Goal: Task Accomplishment & Management: Use online tool/utility

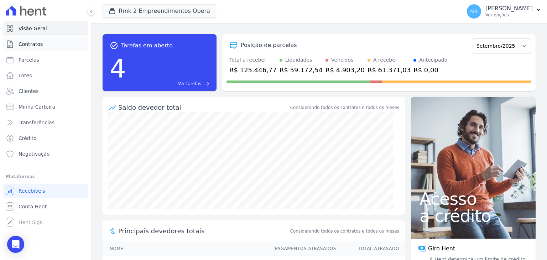
click at [39, 43] on span "Contratos" at bounding box center [31, 44] width 24 height 7
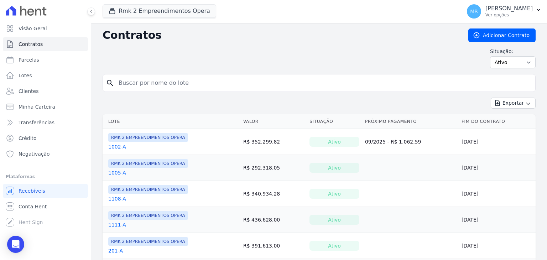
click at [155, 85] on input "search" at bounding box center [323, 83] width 418 height 14
type input "307"
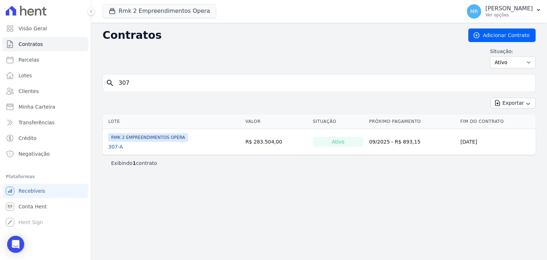
click at [117, 149] on link "307-A" at bounding box center [115, 146] width 15 height 7
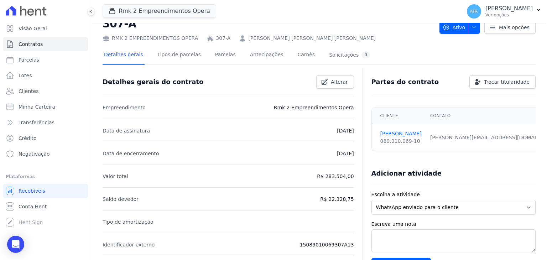
scroll to position [36, 0]
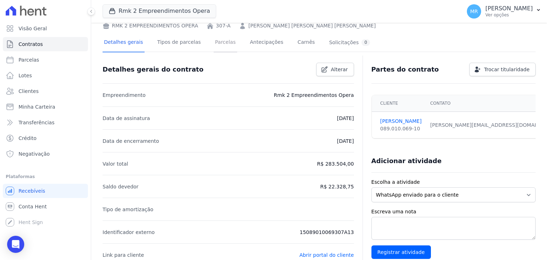
click at [215, 37] on link "Parcelas" at bounding box center [225, 42] width 23 height 19
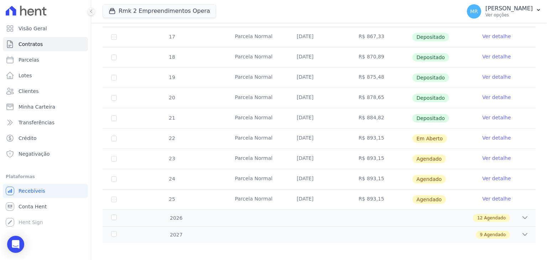
scroll to position [204, 0]
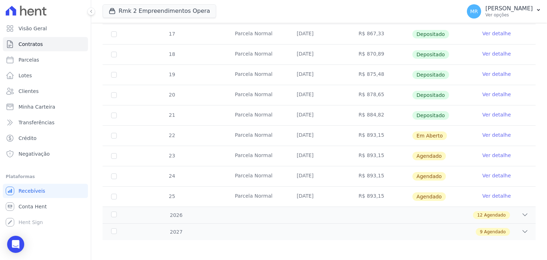
click at [495, 133] on link "Ver detalhe" at bounding box center [496, 134] width 28 height 7
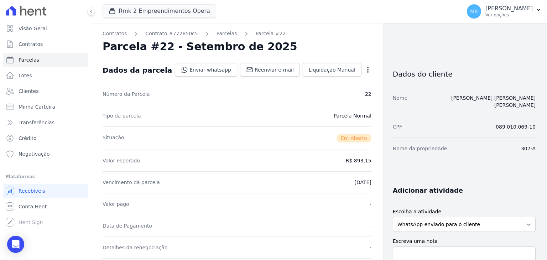
click at [367, 68] on icon "button" at bounding box center [367, 70] width 1 height 6
click at [328, 93] on link "Cancelar Cobrança" at bounding box center [337, 92] width 63 height 13
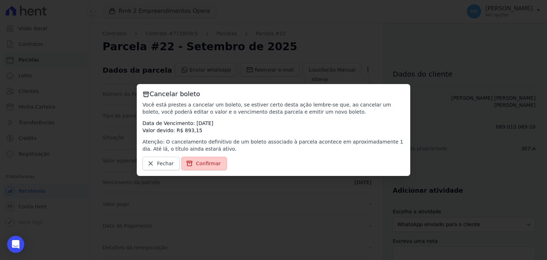
click at [196, 164] on span "Confirmar" at bounding box center [208, 163] width 25 height 7
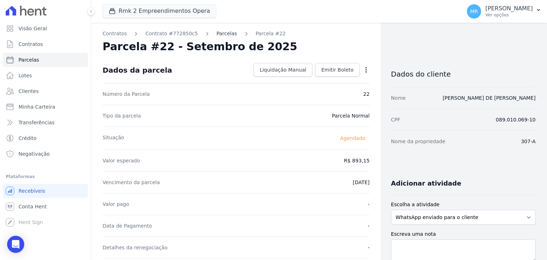
click at [218, 35] on link "Parcelas" at bounding box center [226, 33] width 21 height 7
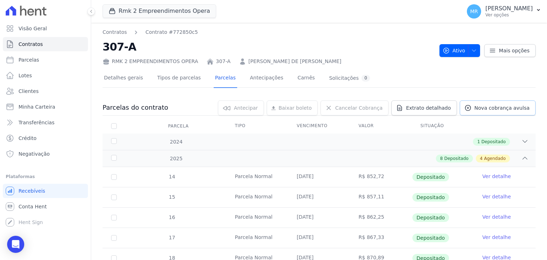
click at [501, 110] on span "Nova cobrança avulsa" at bounding box center [501, 107] width 55 height 7
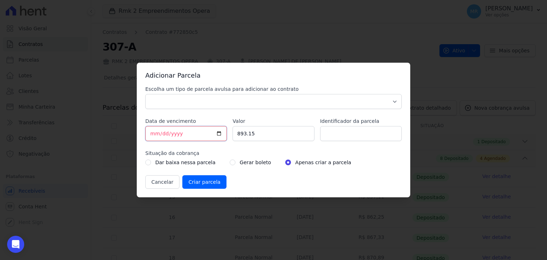
click at [216, 133] on input "[DATE]" at bounding box center [185, 133] width 81 height 15
type input "2025-09-20"
click at [230, 163] on input "radio" at bounding box center [233, 162] width 6 height 6
radio input "true"
click at [241, 99] on select "Parcela Normal Sinal Caução Intercalada Chaves Pré Chaves Pós Chaves Taxas Quit…" at bounding box center [273, 101] width 256 height 15
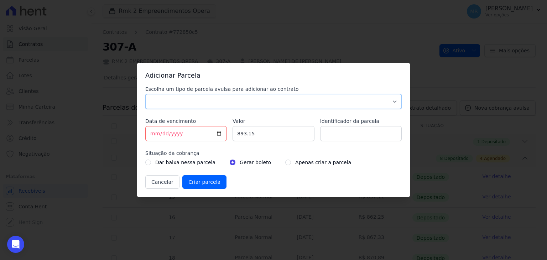
select select "standard"
click at [145, 94] on select "Parcela Normal Sinal Caução Intercalada Chaves Pré Chaves Pós Chaves Taxas Quit…" at bounding box center [273, 101] width 256 height 15
click at [323, 129] on input "Identificador da parcela" at bounding box center [360, 133] width 81 height 15
type input "p"
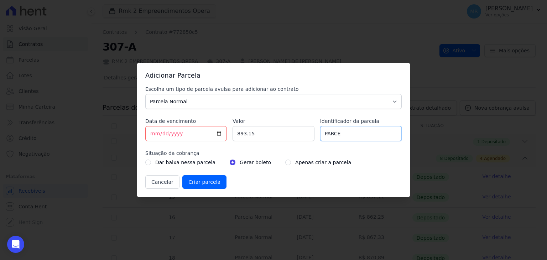
type input "PARCE"
drag, startPoint x: 263, startPoint y: 133, endPoint x: 232, endPoint y: 132, distance: 31.0
click at [232, 132] on div "Escolha um tipo de parcela avulsa para adicionar ao contrato Parcela Normal Sin…" at bounding box center [273, 136] width 256 height 103
type input "841.30"
click at [342, 134] on input "PARCE" at bounding box center [360, 133] width 81 height 15
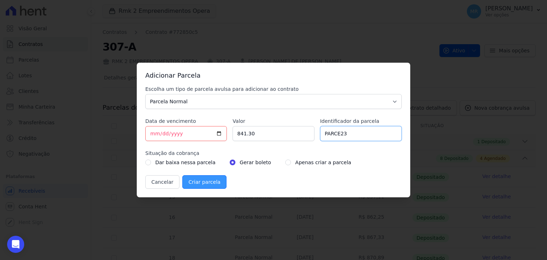
type input "PARCE23"
click at [204, 185] on input "Criar parcela" at bounding box center [204, 182] width 44 height 14
